Goal: Transaction & Acquisition: Obtain resource

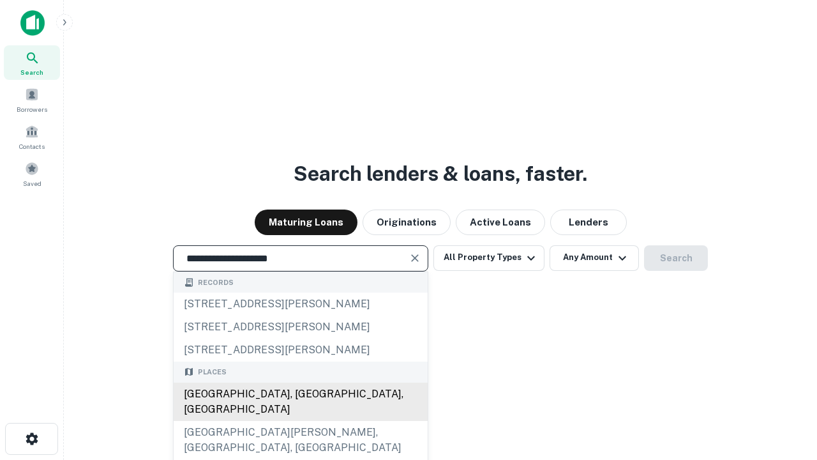
click at [300, 421] on div "[GEOGRAPHIC_DATA], [GEOGRAPHIC_DATA], [GEOGRAPHIC_DATA]" at bounding box center [301, 401] width 254 height 38
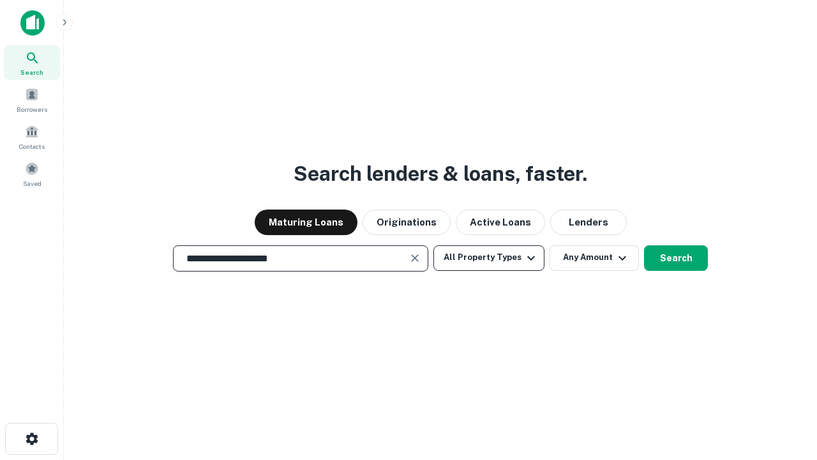
type input "**********"
click at [489, 257] on button "All Property Types" at bounding box center [488, 258] width 111 height 26
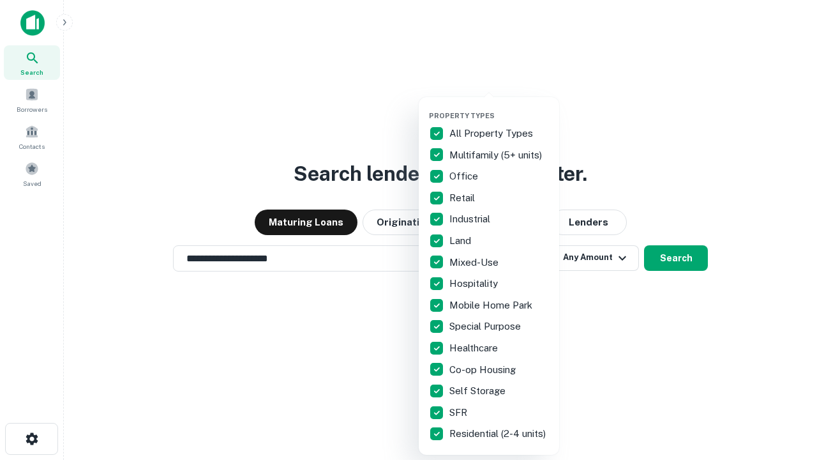
click at [499, 107] on button "button" at bounding box center [499, 107] width 140 height 1
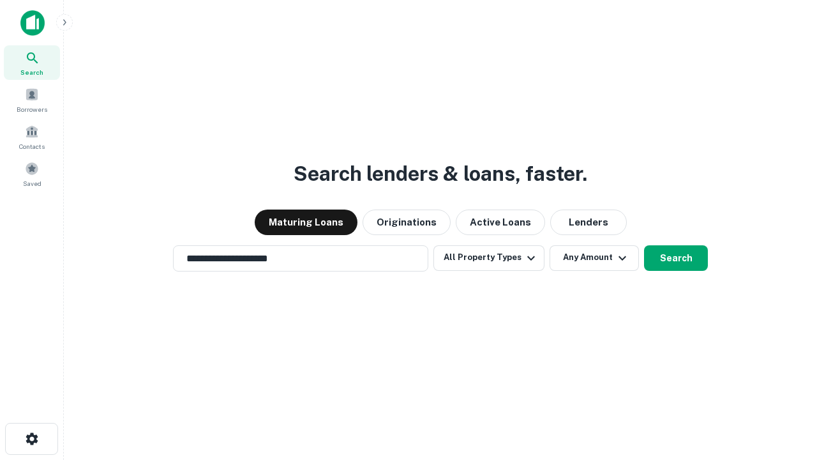
scroll to position [20, 0]
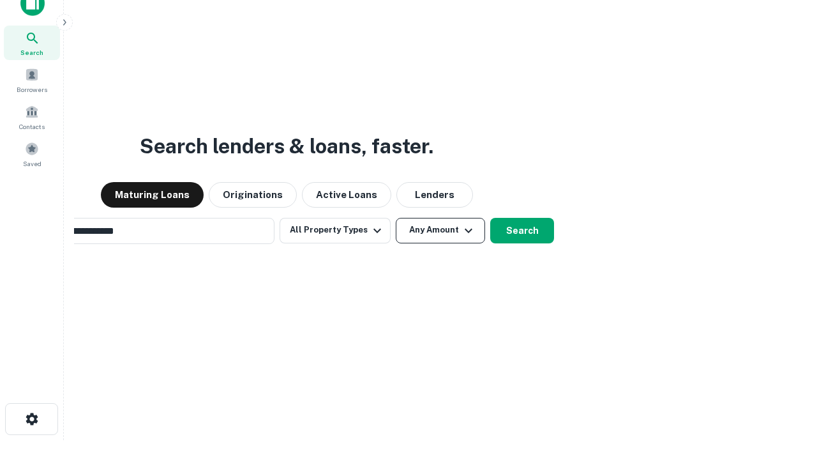
click at [396, 218] on button "Any Amount" at bounding box center [440, 231] width 89 height 26
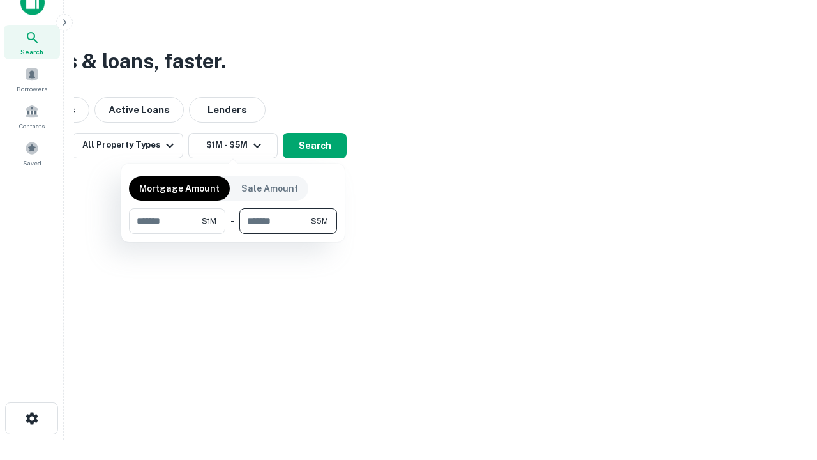
type input "*******"
click at [233, 234] on button "button" at bounding box center [233, 234] width 208 height 1
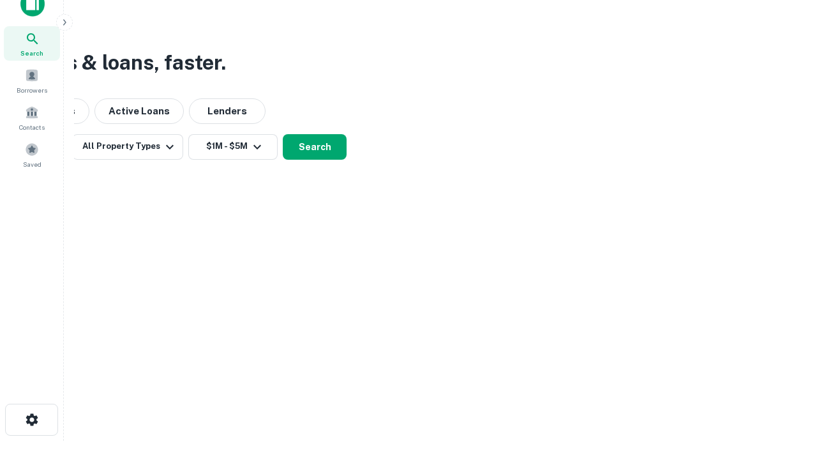
scroll to position [8, 236]
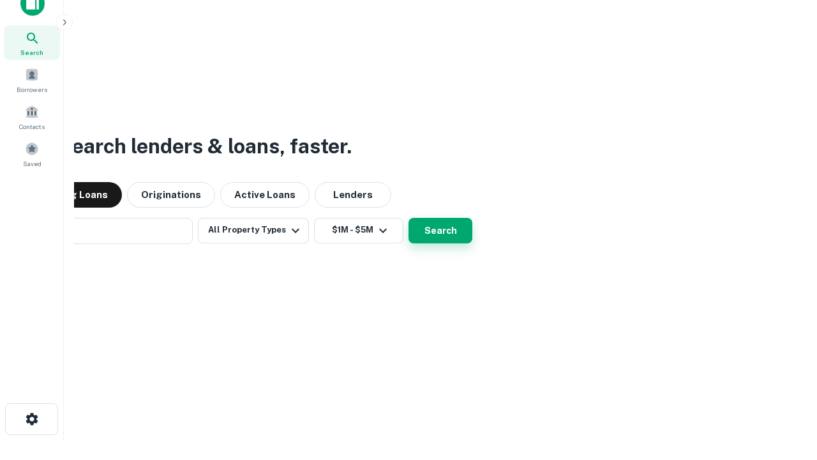
click at [408, 218] on button "Search" at bounding box center [440, 231] width 64 height 26
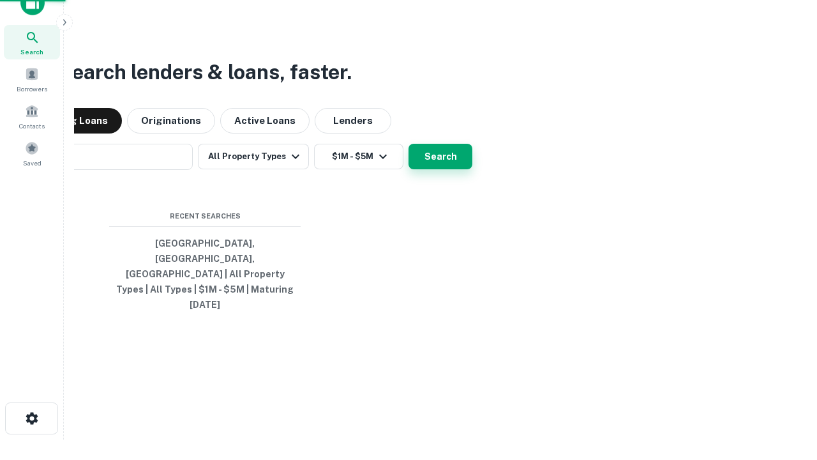
scroll to position [34, 361]
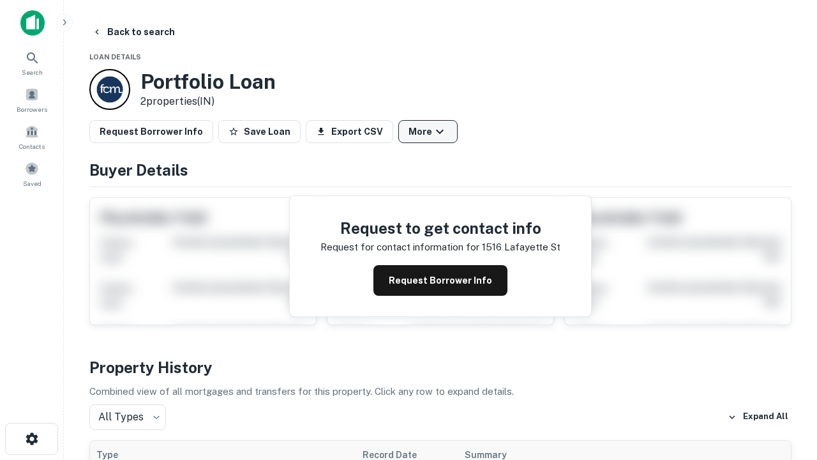
click at [428, 131] on button "More" at bounding box center [427, 131] width 59 height 23
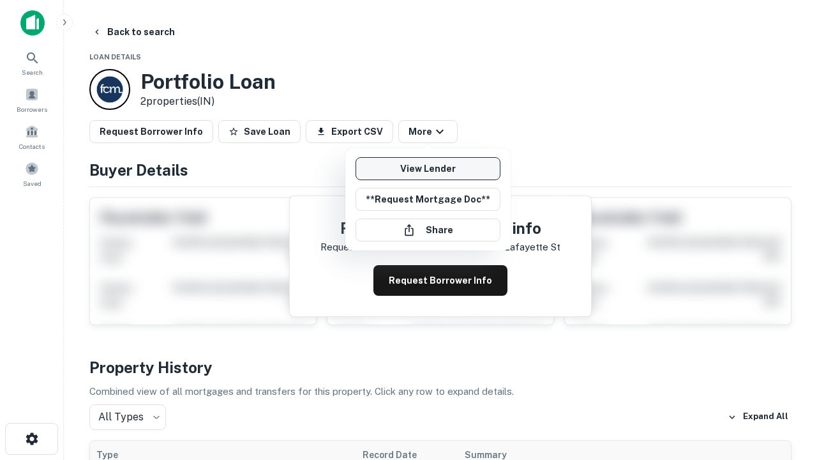
click at [428, 168] on link "View Lender" at bounding box center [428, 168] width 145 height 23
